Goal: Task Accomplishment & Management: Use online tool/utility

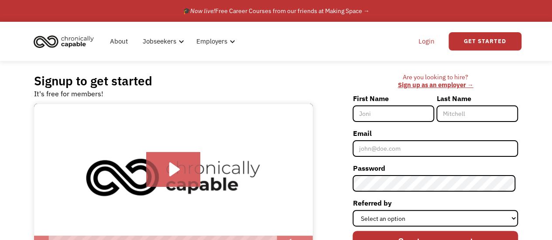
click at [428, 41] on link "Login" at bounding box center [426, 41] width 27 height 28
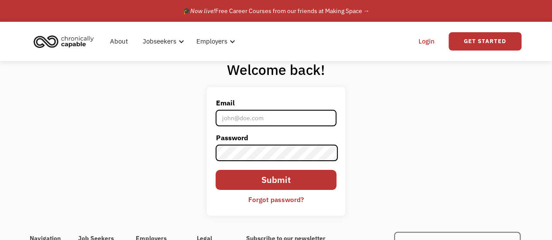
click at [265, 120] on input "Email" at bounding box center [276, 118] width 120 height 17
type input "[EMAIL_ADDRESS][DOMAIN_NAME]"
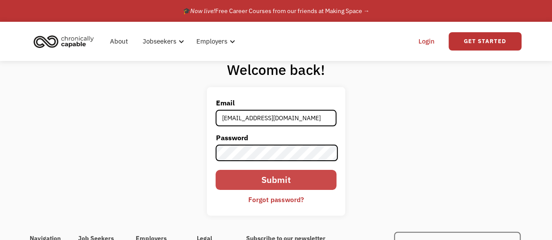
click at [243, 181] on input "Submit" at bounding box center [276, 180] width 120 height 20
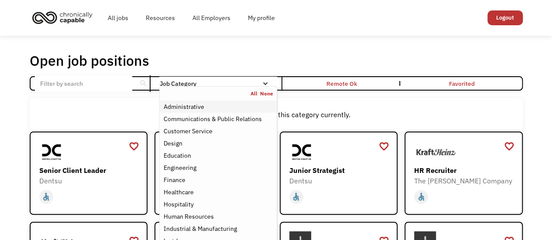
click at [179, 105] on div "Administrative" at bounding box center [183, 107] width 41 height 10
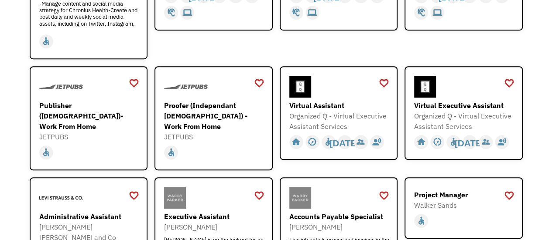
scroll to position [234, 0]
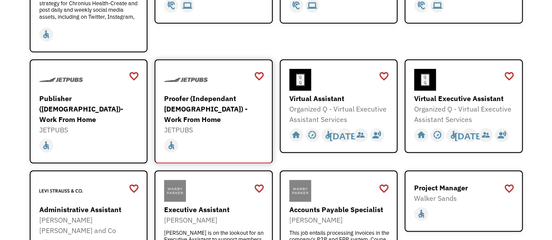
click at [209, 99] on div "Proofer (Independant [DEMOGRAPHIC_DATA]) - Work From Home" at bounding box center [214, 108] width 101 height 31
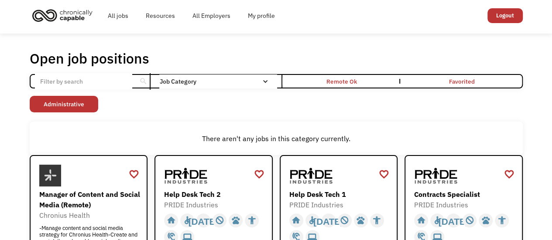
scroll to position [0, 0]
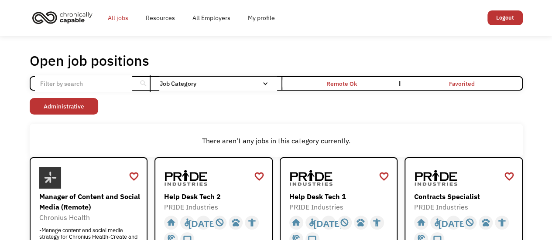
click at [123, 20] on link "All jobs" at bounding box center [118, 18] width 38 height 28
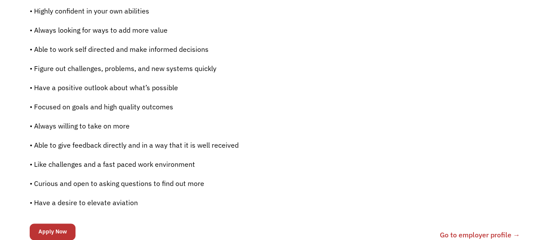
scroll to position [590, 0]
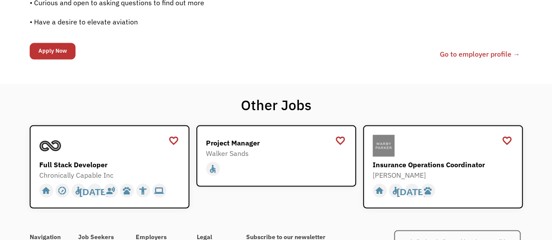
drag, startPoint x: 0, startPoint y: 0, endPoint x: 438, endPoint y: 110, distance: 451.7
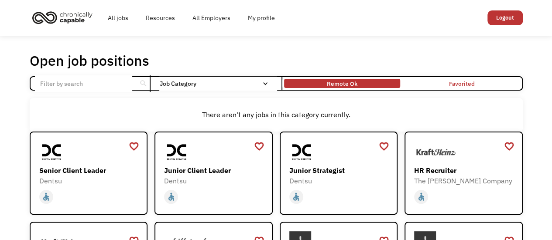
click at [384, 85] on div "Remote Ok" at bounding box center [342, 83] width 116 height 5
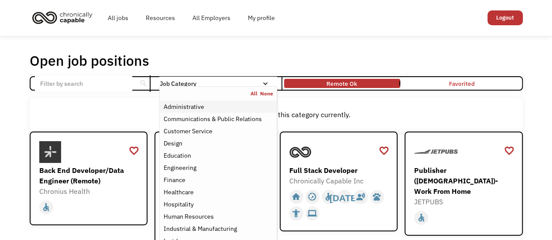
click at [188, 105] on div "Administrative" at bounding box center [183, 107] width 41 height 10
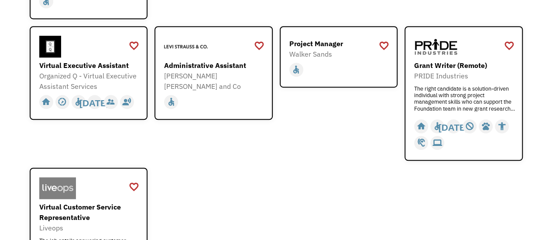
scroll to position [270, 0]
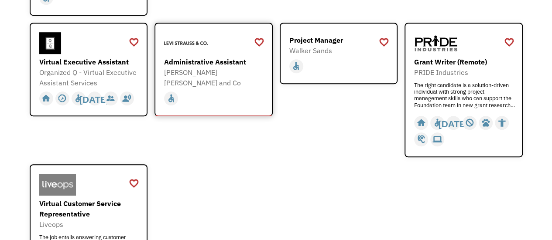
click at [184, 60] on div "Administrative Assistant" at bounding box center [214, 62] width 101 height 10
